Goal: Book appointment/travel/reservation

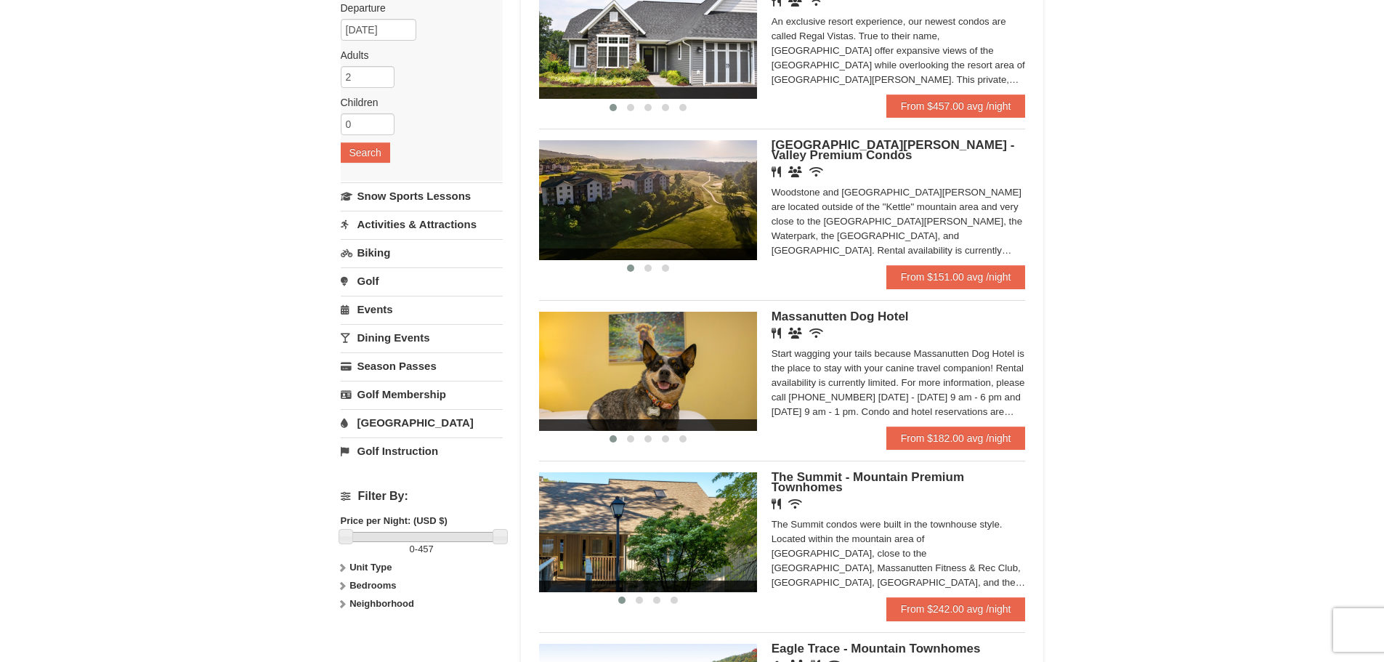
scroll to position [73, 0]
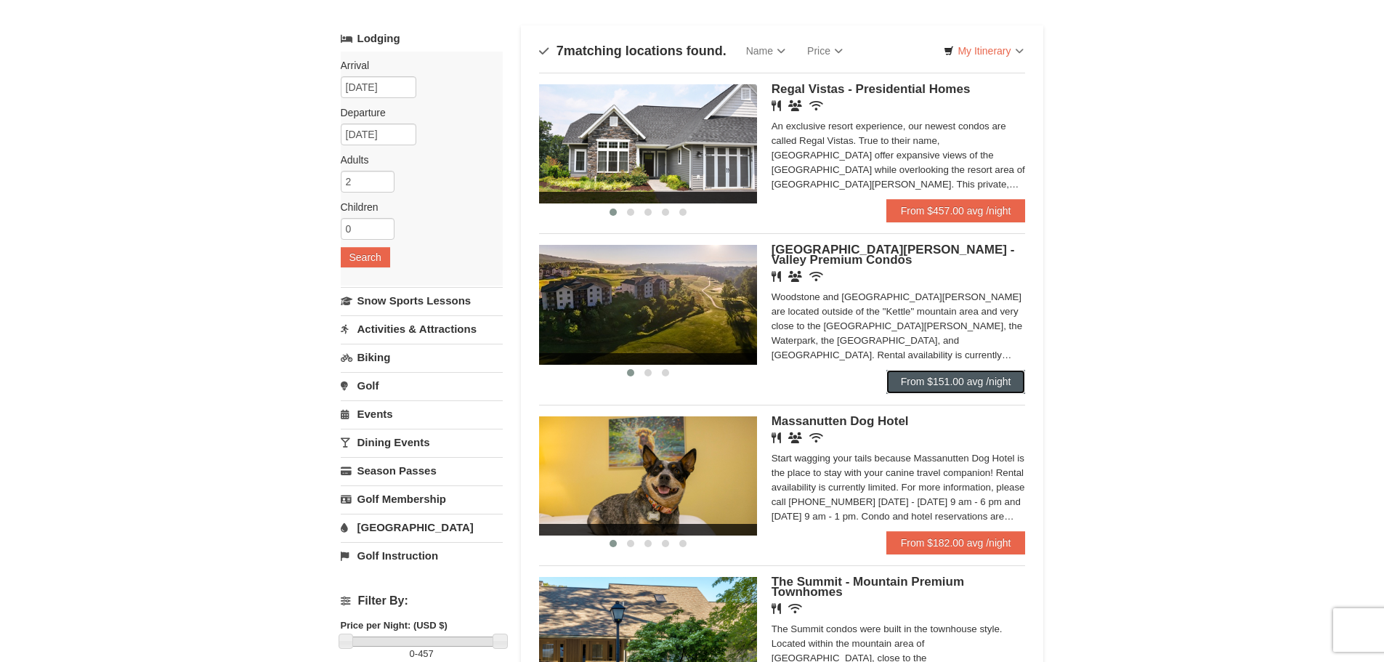
click at [942, 378] on link "From $151.00 avg /night" at bounding box center [955, 381] width 139 height 23
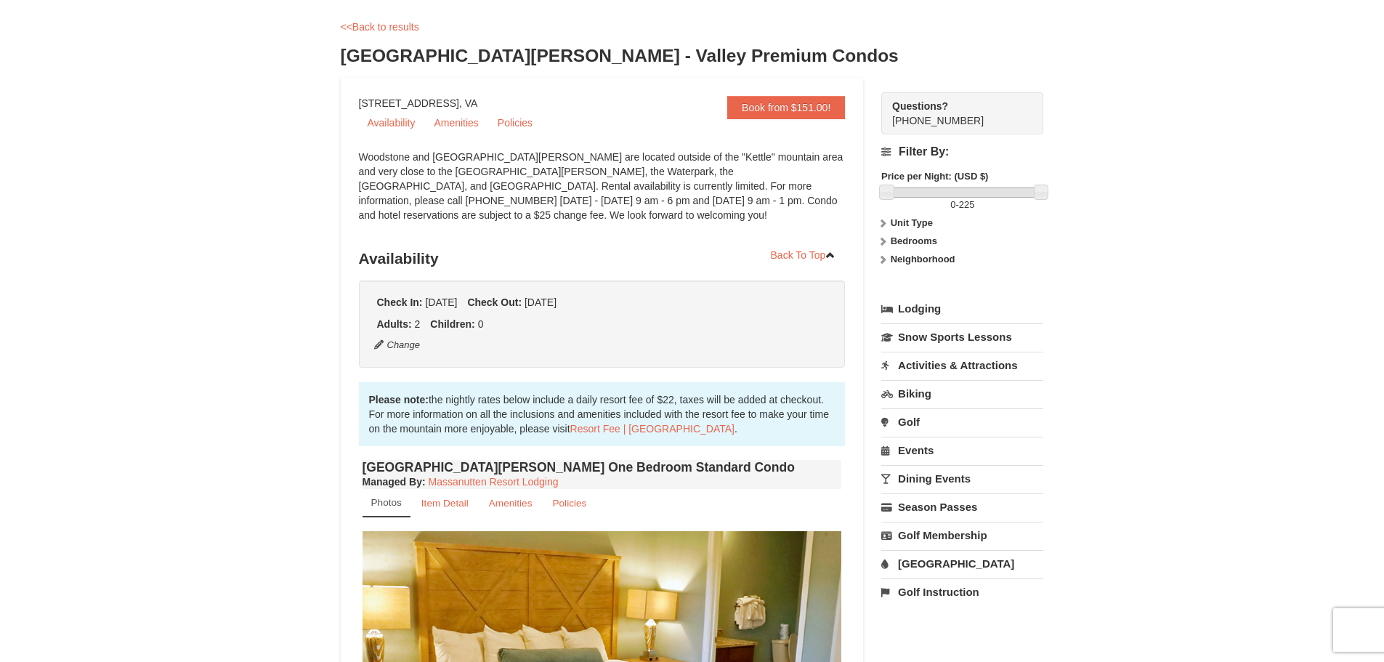
scroll to position [145, 0]
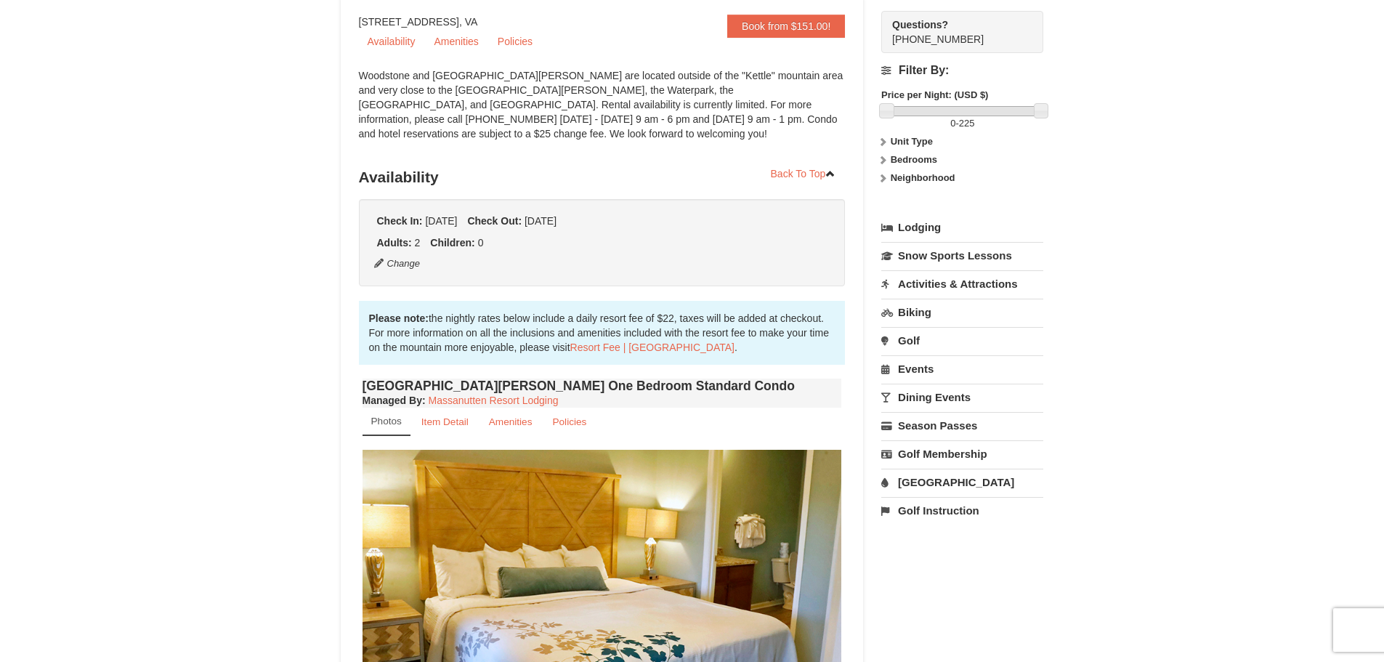
click at [925, 391] on link "Dining Events" at bounding box center [962, 397] width 162 height 27
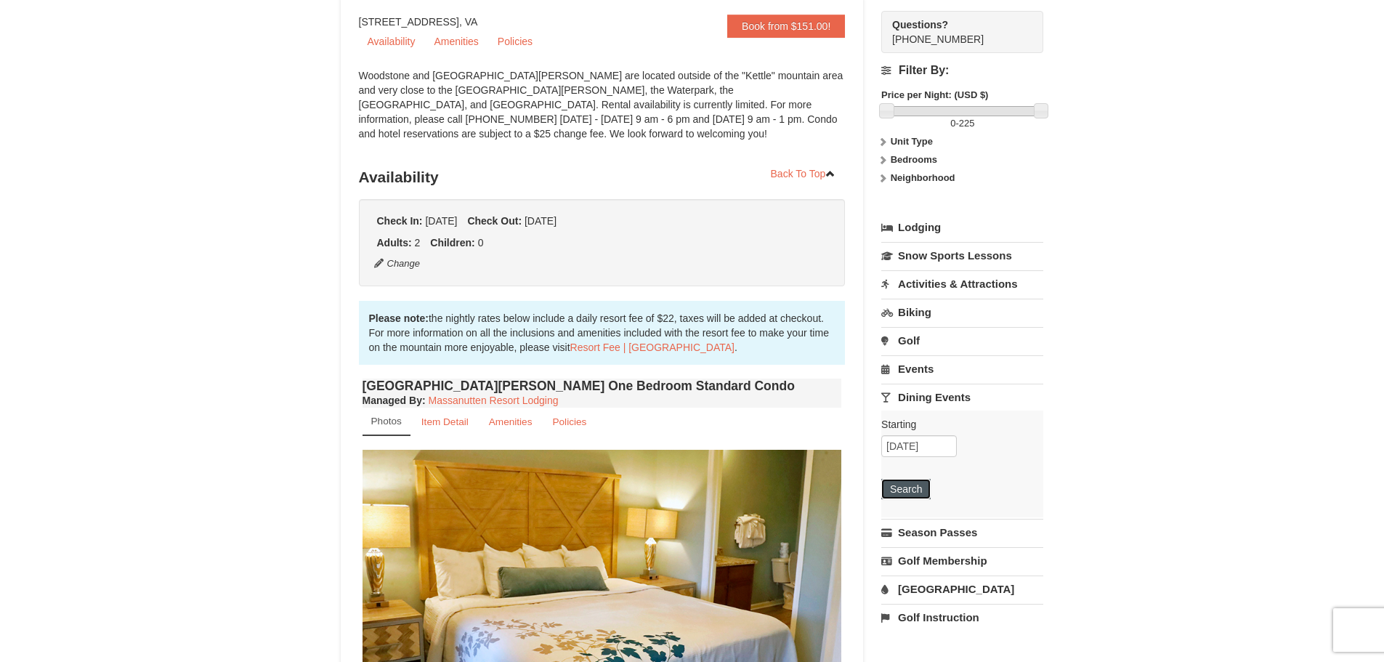
click at [910, 494] on button "Search" at bounding box center [905, 489] width 49 height 20
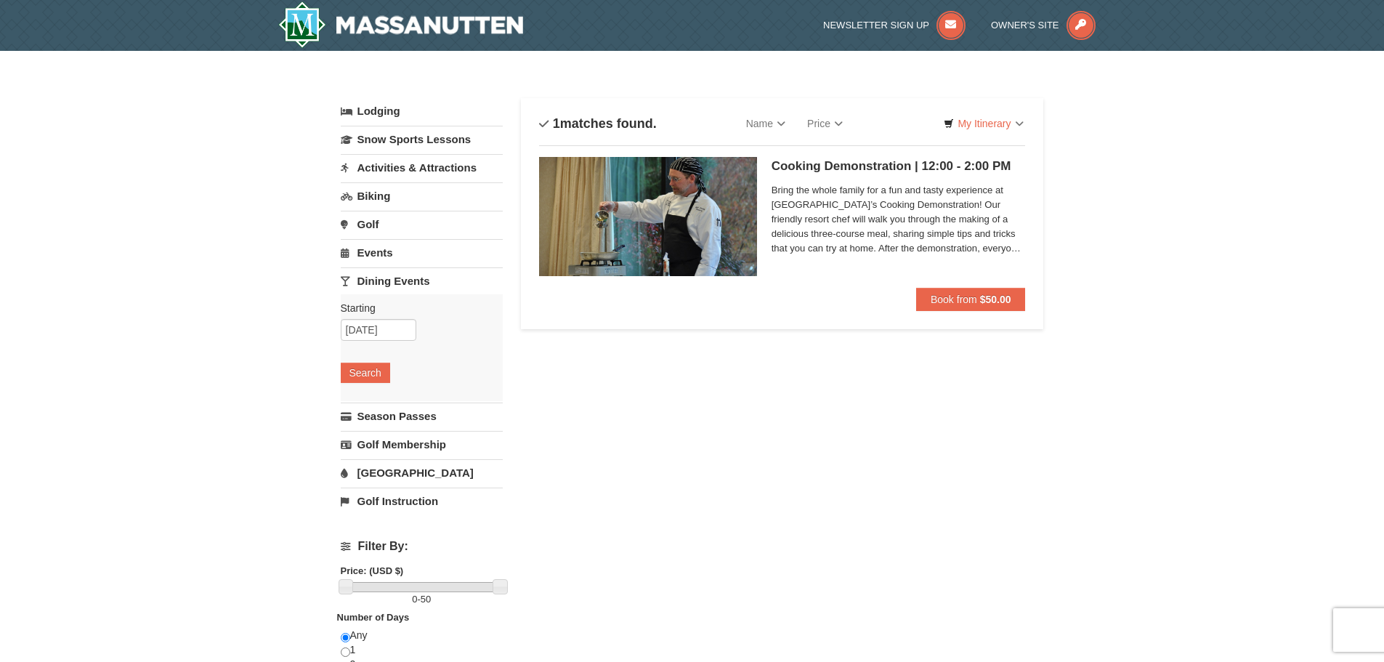
click at [385, 248] on link "Events" at bounding box center [422, 252] width 162 height 27
click at [371, 342] on button "Search" at bounding box center [365, 344] width 49 height 20
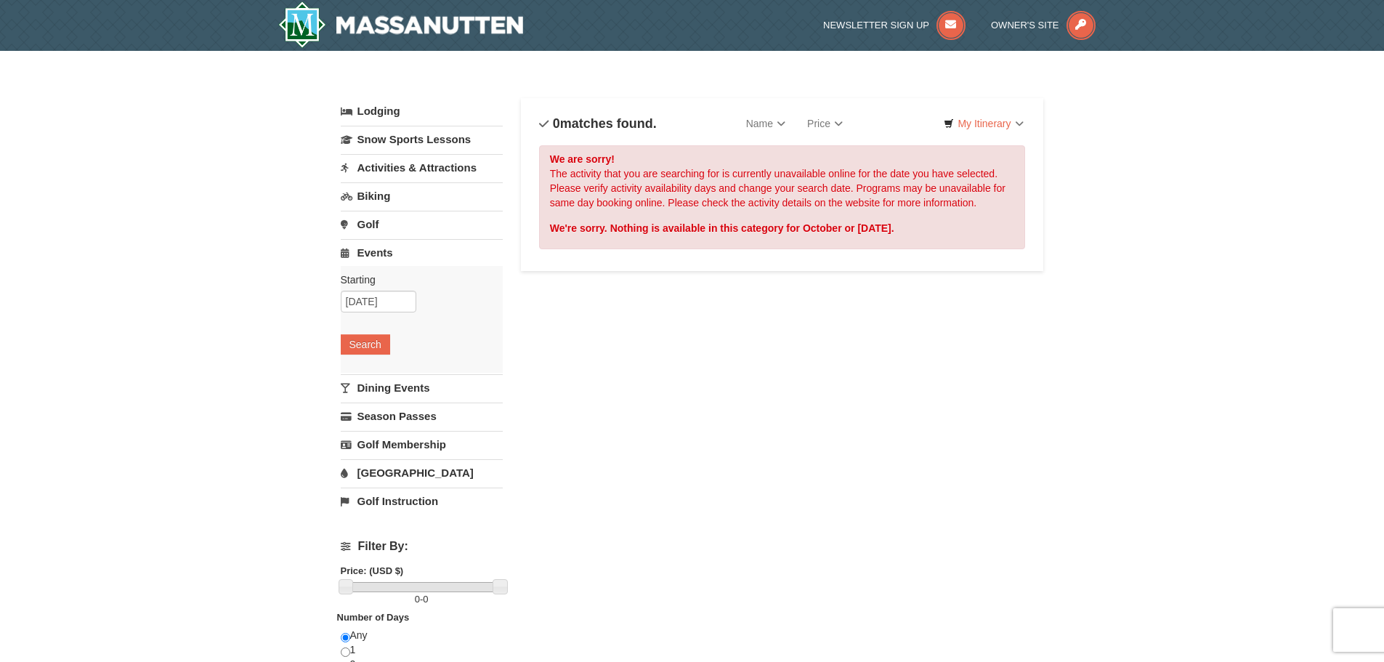
click at [384, 169] on link "Activities & Attractions" at bounding box center [422, 167] width 162 height 27
click at [377, 263] on button "Search" at bounding box center [365, 259] width 49 height 20
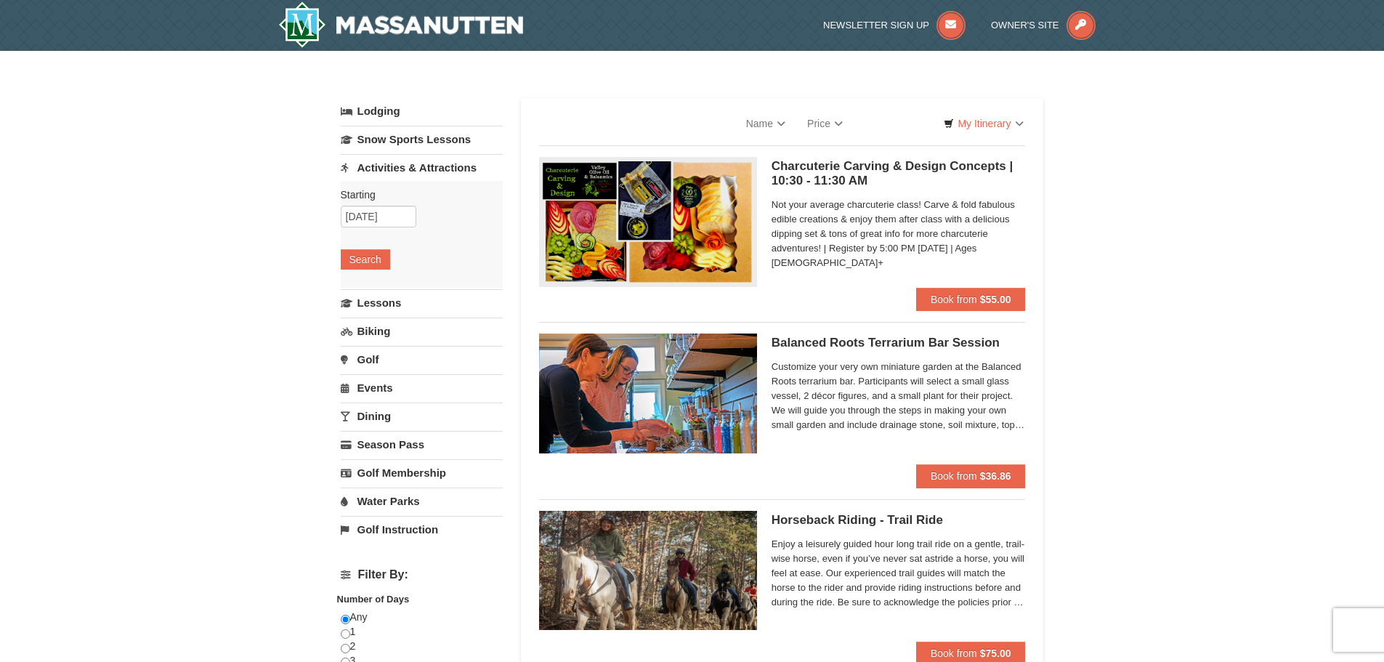
select select "10"
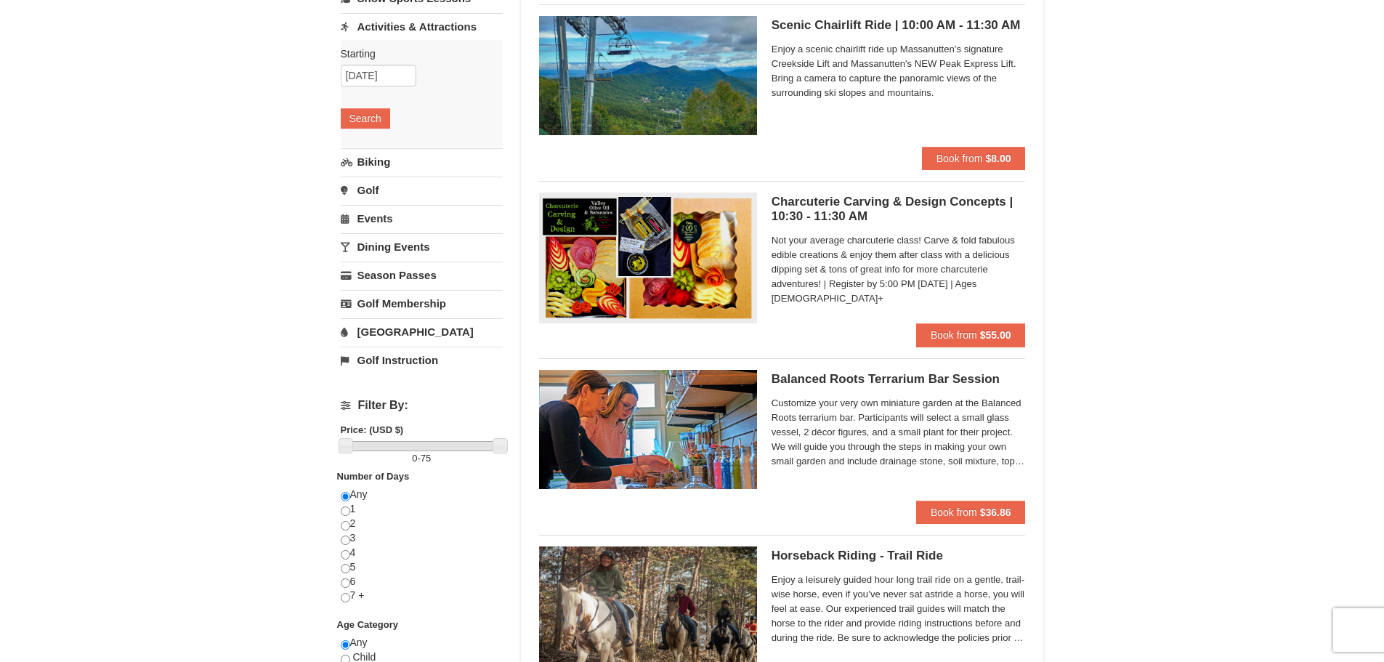
scroll to position [145, 0]
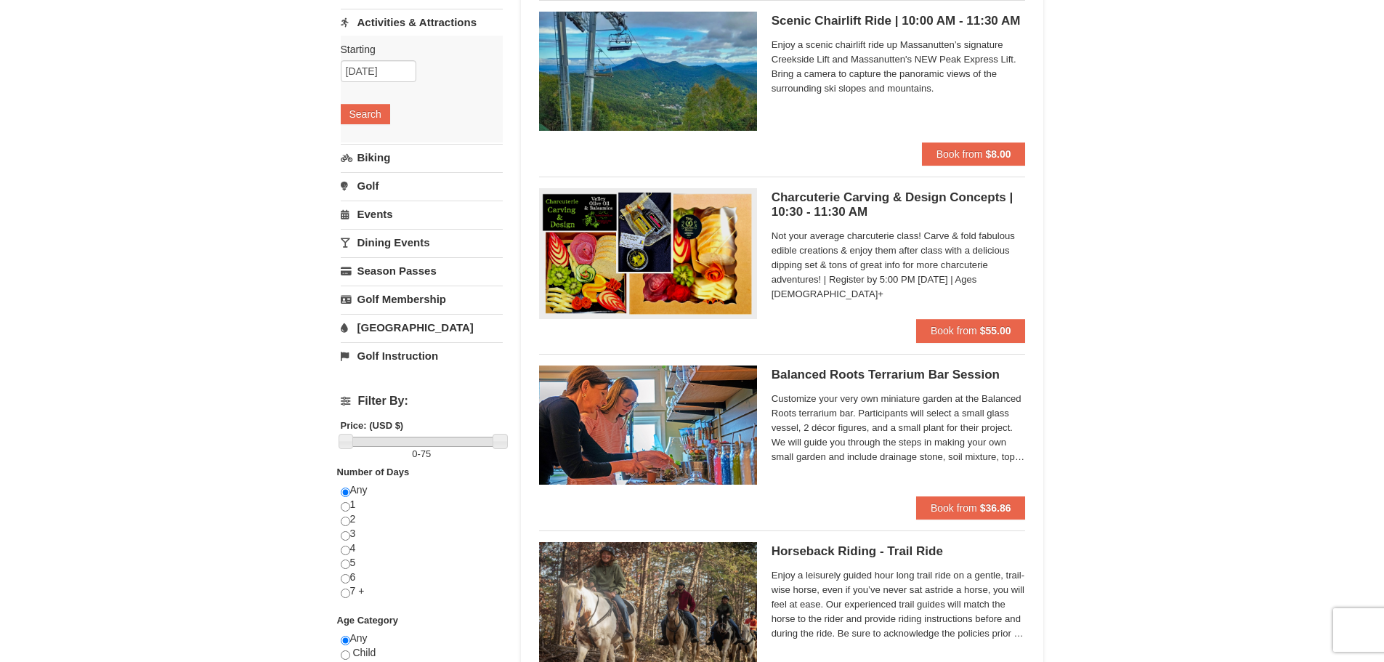
click at [381, 183] on link "Golf" at bounding box center [422, 185] width 162 height 27
click at [376, 51] on link "Biking" at bounding box center [422, 50] width 162 height 27
click at [346, 137] on button "Search" at bounding box center [365, 142] width 49 height 20
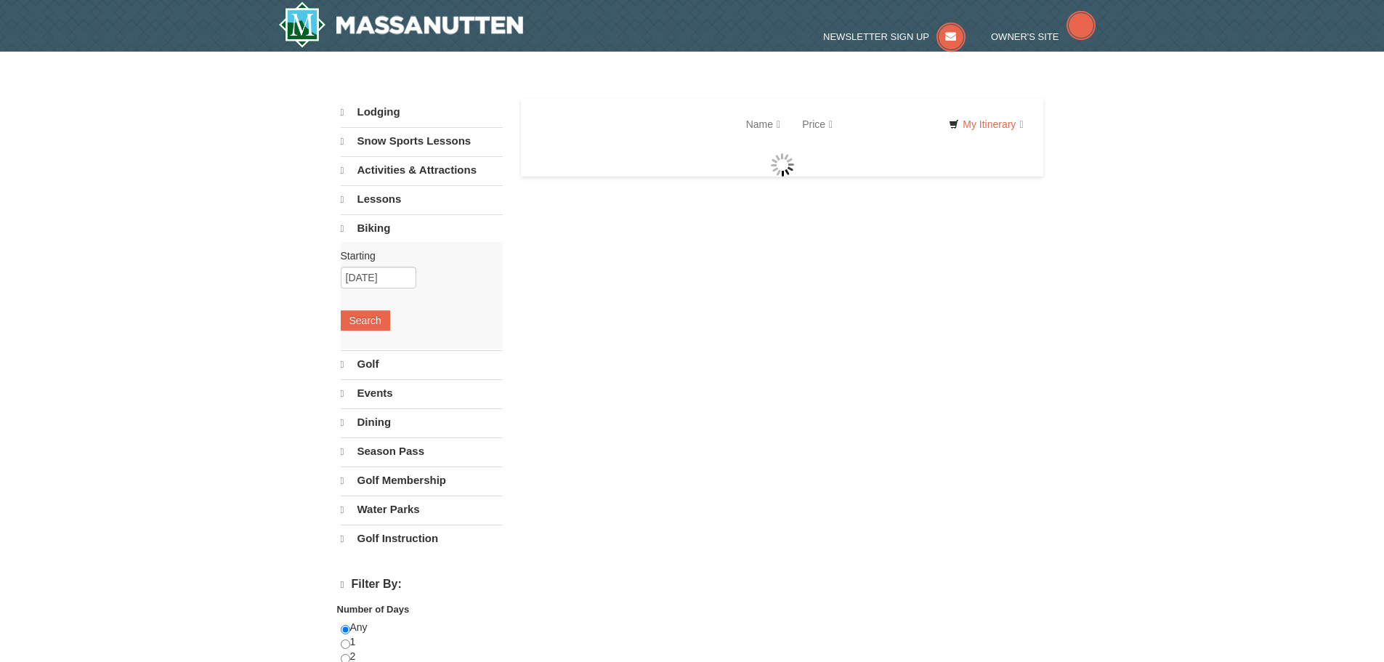
select select "10"
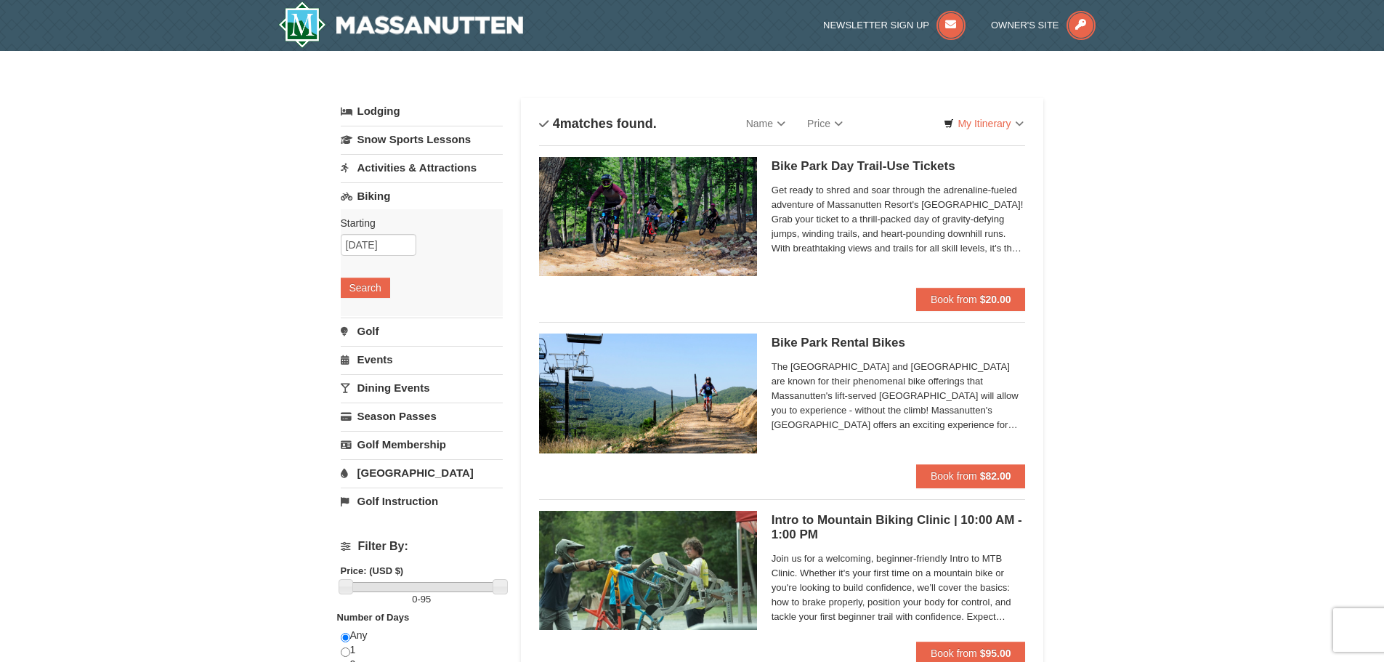
click at [403, 465] on link "[GEOGRAPHIC_DATA]" at bounding box center [422, 472] width 162 height 27
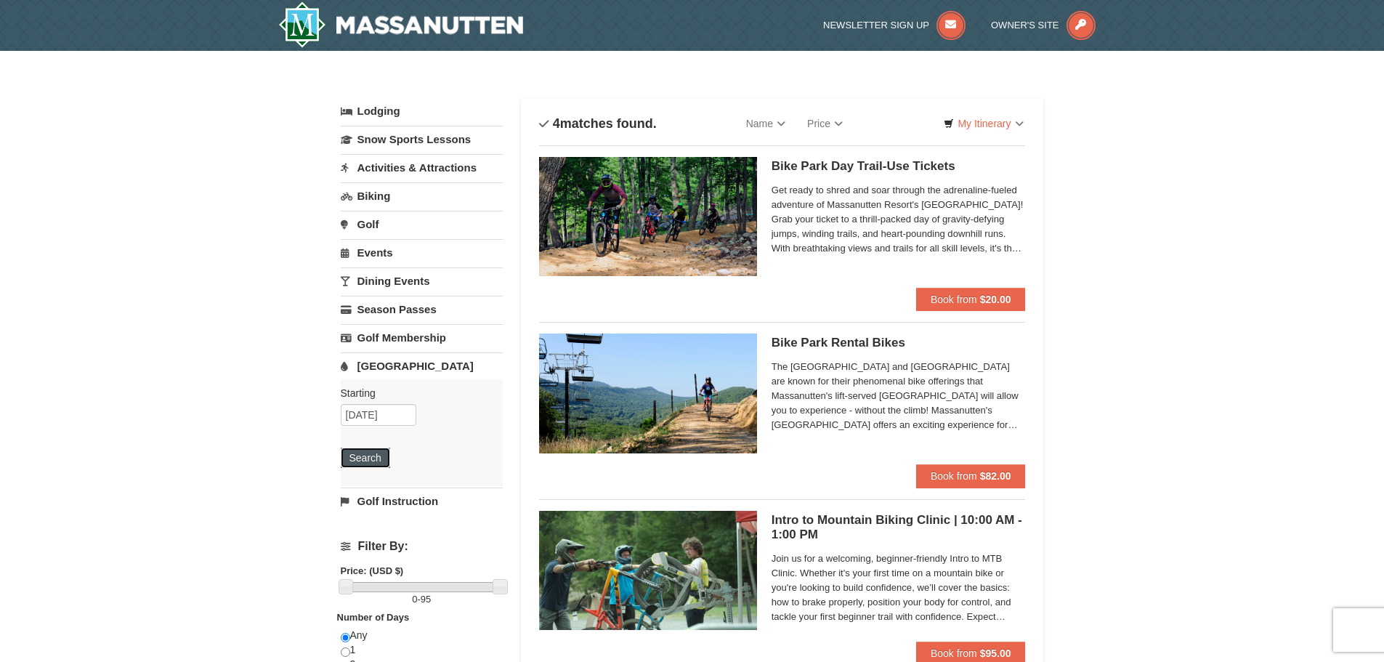
click at [363, 449] on button "Search" at bounding box center [365, 457] width 49 height 20
